Goal: Task Accomplishment & Management: Manage account settings

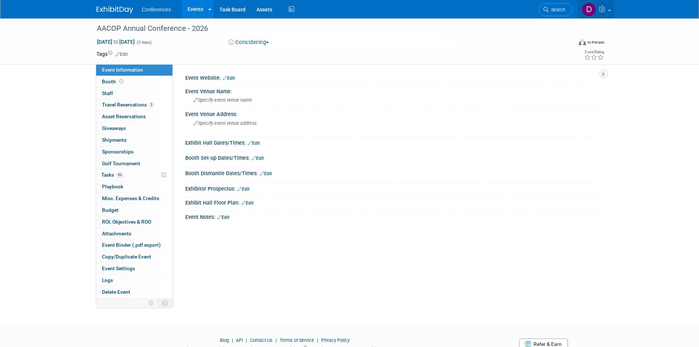
click at [606, 9] on icon at bounding box center [603, 9] width 8 height 7
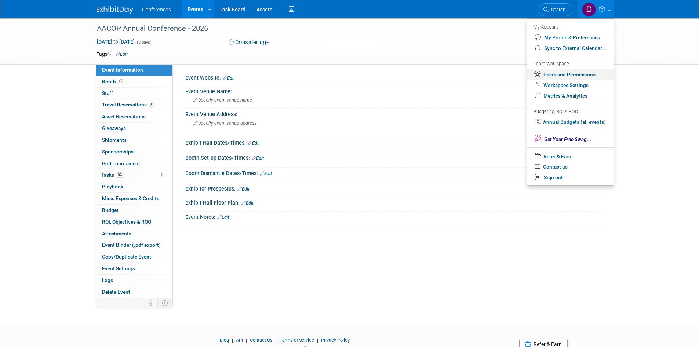
click at [568, 76] on link "Users and Permissions" at bounding box center [570, 74] width 86 height 11
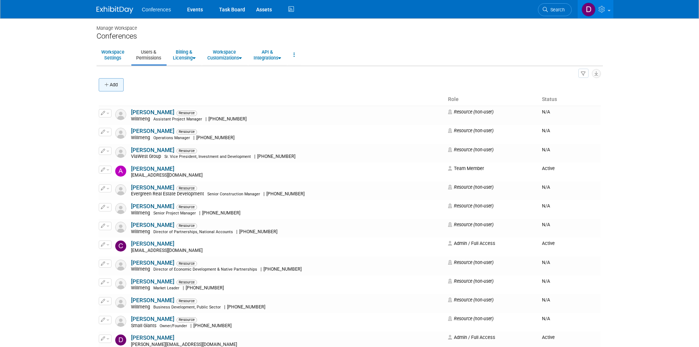
click at [116, 85] on button "Add" at bounding box center [111, 84] width 25 height 13
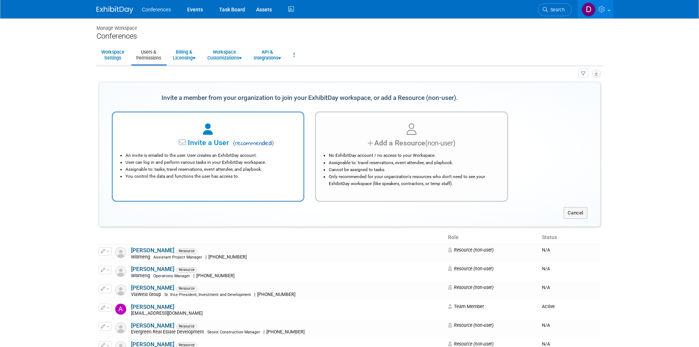
click at [199, 141] on span "Invite a User" at bounding box center [185, 142] width 87 height 8
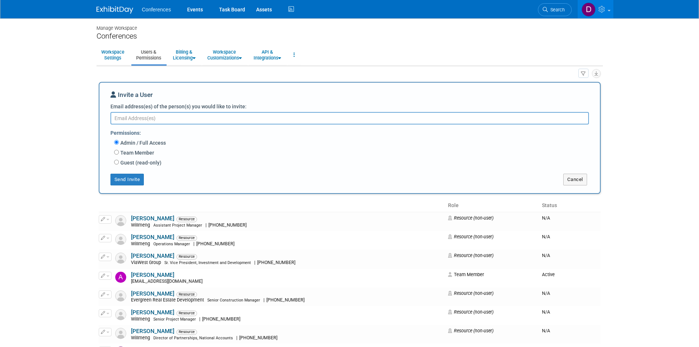
click at [146, 118] on textarea "Email address(es) of the person(s) you would like to invite:" at bounding box center [349, 118] width 479 height 12
paste textarea "mailto:cmacdonald@willmeng.com"
click at [130, 117] on textarea "mailto:cmacdonald@willmeng.com" at bounding box center [349, 118] width 479 height 12
type textarea "cmacdonald@willmeng.com"
click at [136, 177] on button "Send Invite" at bounding box center [127, 180] width 34 height 12
